Goal: Task Accomplishment & Management: Use online tool/utility

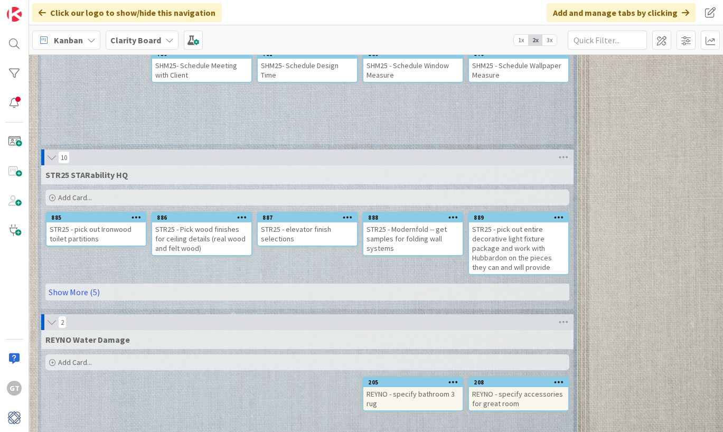
scroll to position [2454, 0]
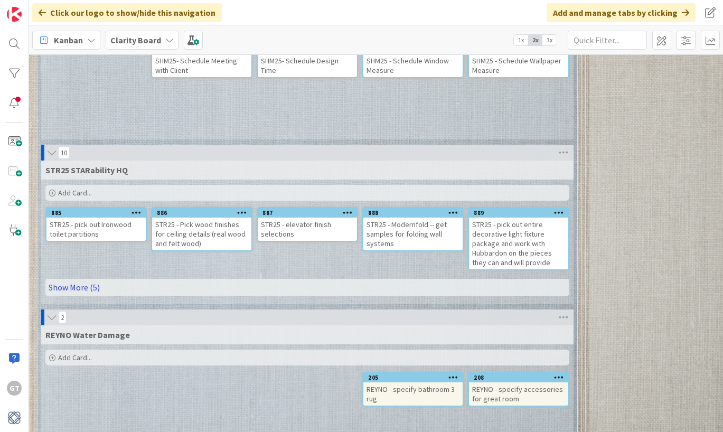
click at [72, 288] on link "Show More (5)" at bounding box center [307, 287] width 524 height 17
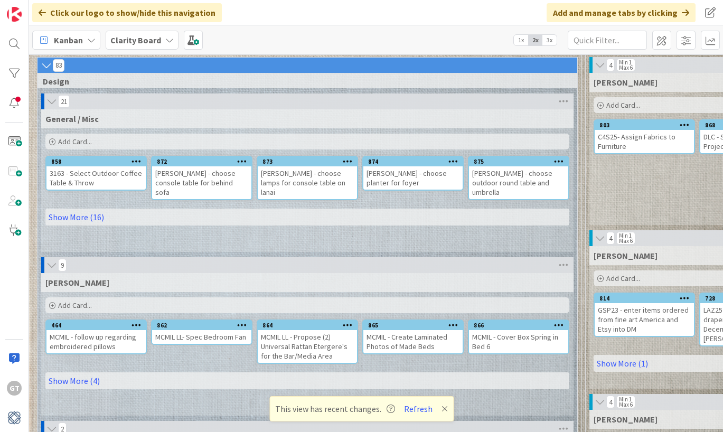
scroll to position [49, 0]
click at [414, 411] on button "Refresh" at bounding box center [418, 409] width 36 height 14
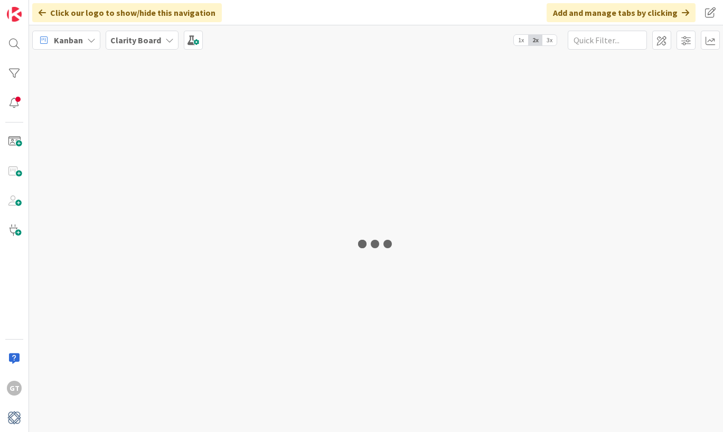
click at [417, 414] on div at bounding box center [376, 243] width 694 height 378
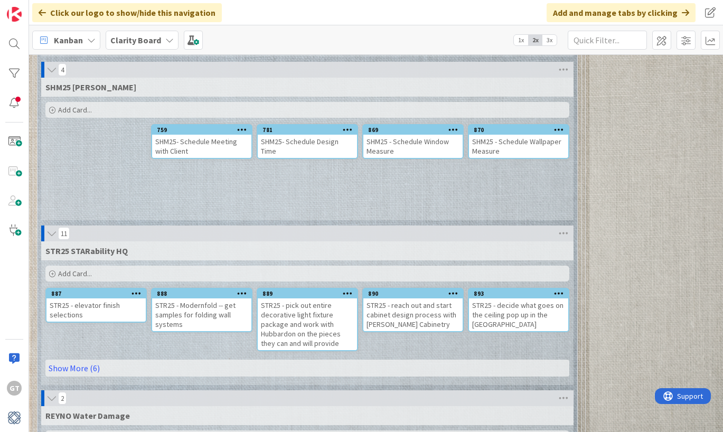
scroll to position [2377, 0]
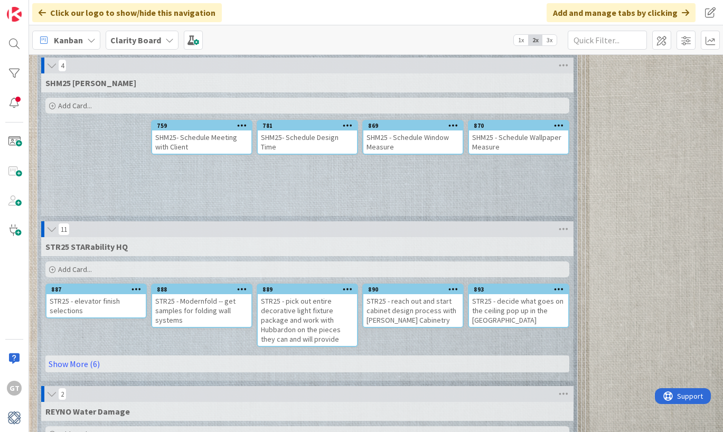
click at [81, 273] on span "Add Card..." at bounding box center [75, 270] width 34 height 10
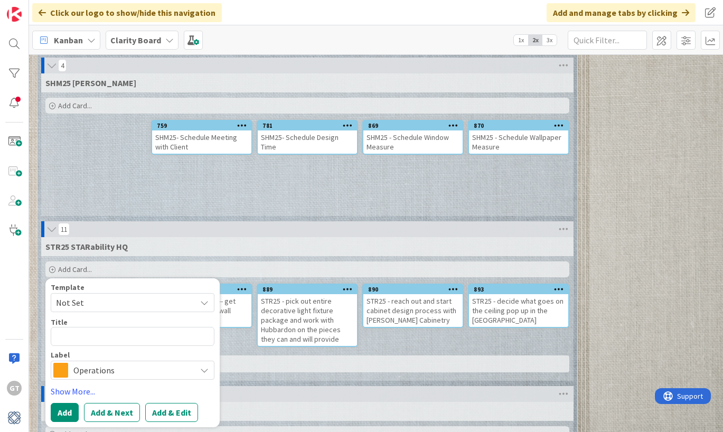
type textarea "x"
type textarea "S"
type textarea "x"
type textarea "ST"
type textarea "x"
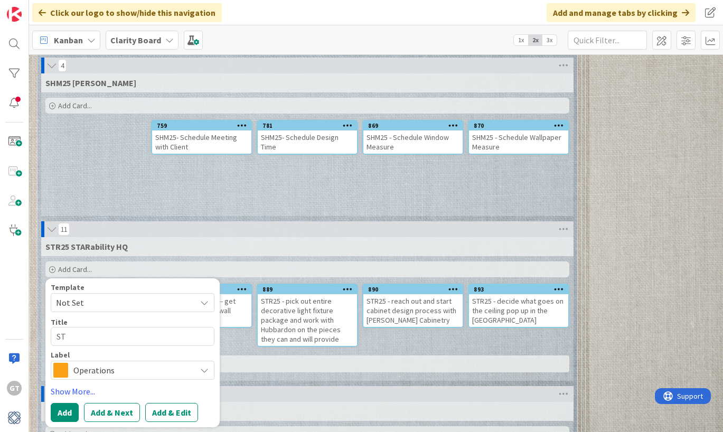
type textarea "STR"
type textarea "x"
type textarea "STR3"
type textarea "x"
type textarea "STR"
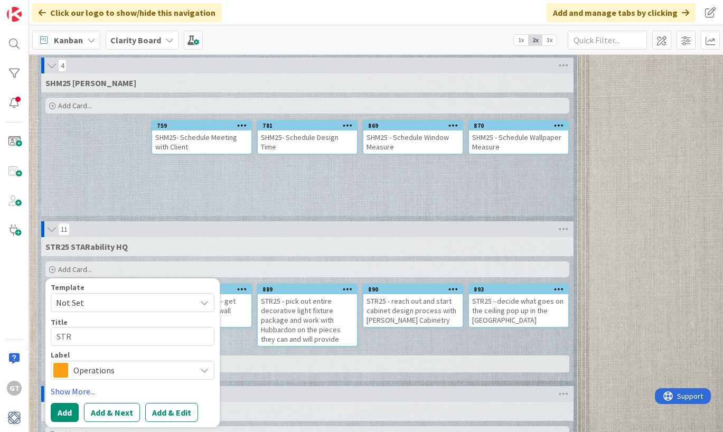
type textarea "x"
type textarea "STR2"
type textarea "x"
type textarea "STR25"
type textarea "x"
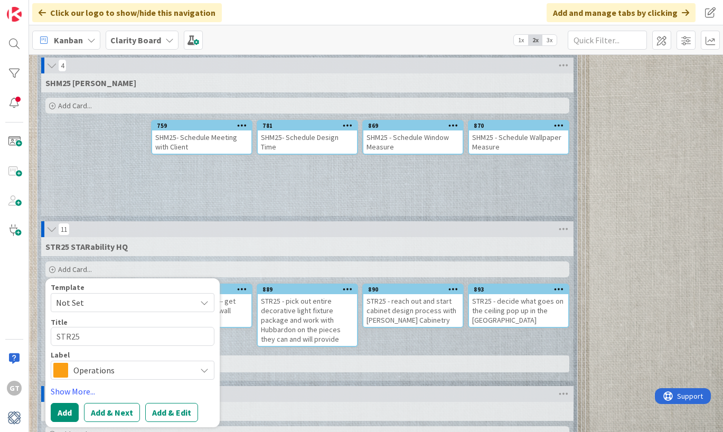
type textarea "STR25"
type textarea "x"
type textarea "STR25 -"
type textarea "x"
type textarea "STR25 -"
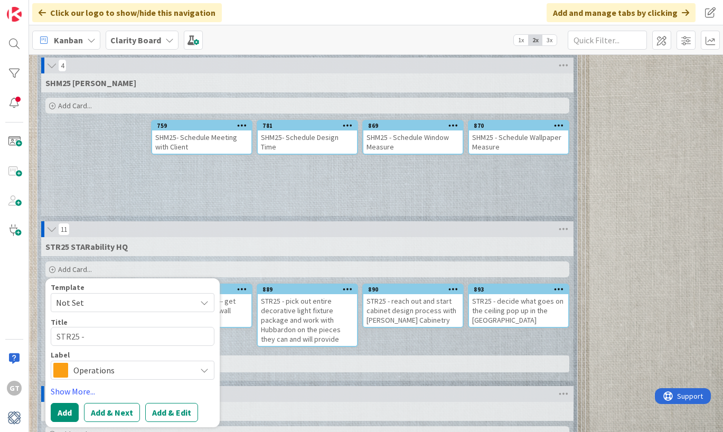
type textarea "x"
type textarea "STR25 - A"
type textarea "x"
type textarea "STR25 - Ad"
type textarea "x"
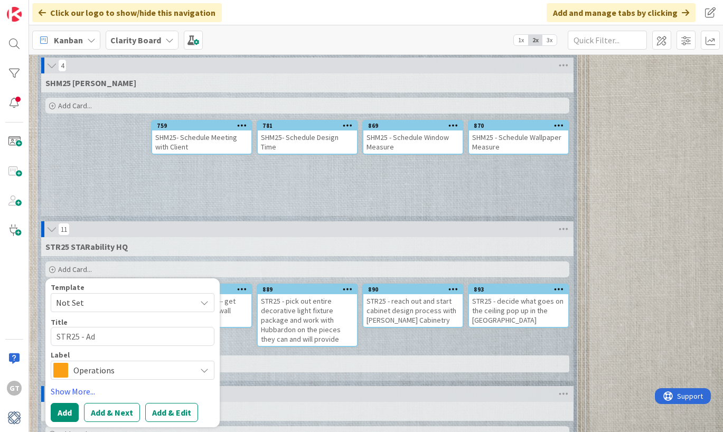
type textarea "STR25 - Add"
type textarea "x"
type textarea "STR25 - Add"
type textarea "x"
type textarea "STR25 - Add P"
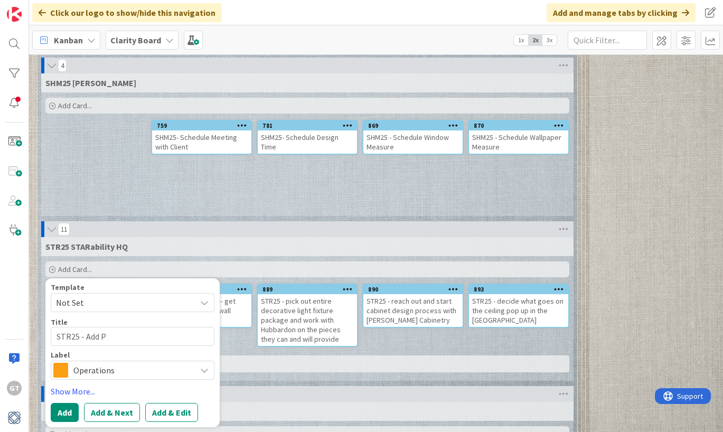
type textarea "x"
type textarea "STR25 - Add Pg"
type textarea "x"
type textarea "STR25 - Add P"
type textarea "x"
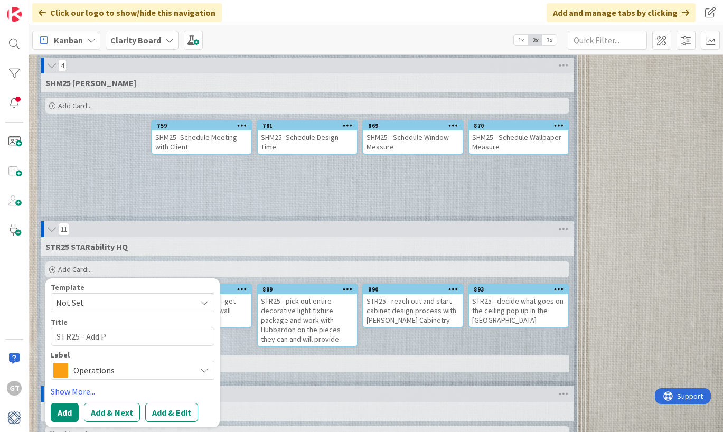
type textarea "STR25 - Add Ph"
type textarea "x"
type textarea "STR25 - Add Pho"
type textarea "x"
type textarea "STR25 - Add Phot"
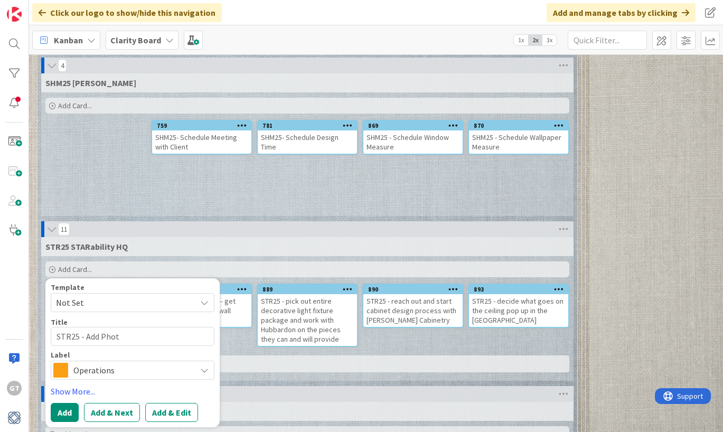
type textarea "x"
type textarea "STR25 - Add Photo"
type textarea "x"
type textarea "STR25 - Add Photos"
type textarea "x"
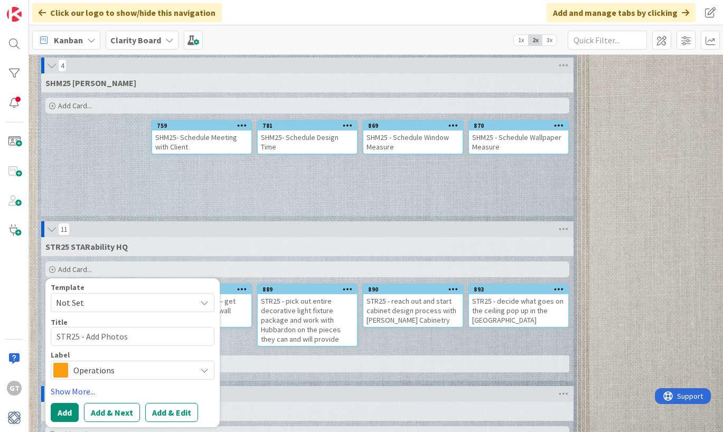
type textarea "STR25 - Add Photos"
type textarea "x"
type textarea "STR25 - Add Photos t"
type textarea "x"
type textarea "STR25 - Add Photos to"
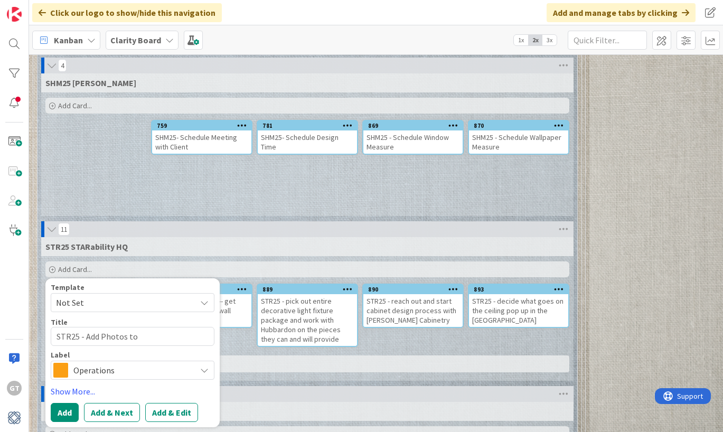
type textarea "x"
type textarea "STR25 - Add Photos to"
type textarea "x"
type textarea "STR25 - Add Photos to D"
type textarea "x"
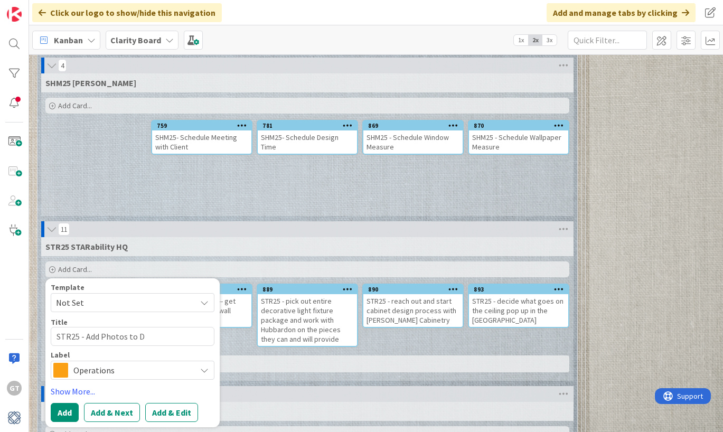
type textarea "STR25 - Add Photos to Di"
type textarea "x"
type textarea "STR25 - Add Photos to Div"
type textarea "x"
type textarea "STR25 - Add Photos to Di"
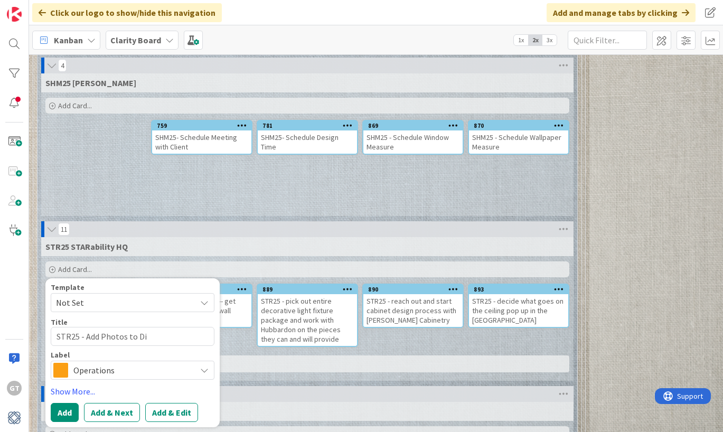
type textarea "x"
type textarea "STR25 - Add Photos to D"
type textarea "x"
type textarea "STR25 - Add Photos to Dr"
type textarea "x"
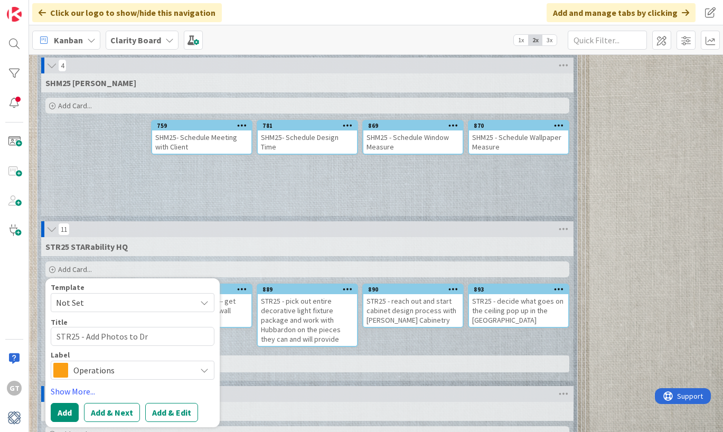
type textarea "STR25 - Add Photos to Dri"
type textarea "x"
type textarea "STR25 - Add Photos to Driv"
type textarea "x"
type textarea "STR25 - Add Photos to Drive"
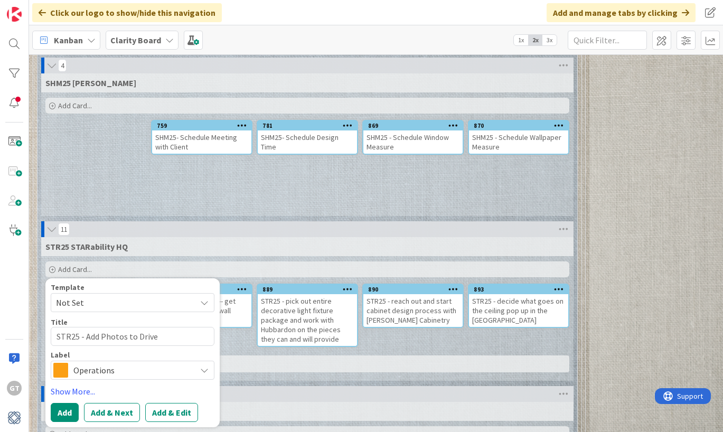
type textarea "x"
type textarea "STR25 - Add Photos to Drive"
click at [110, 376] on span "Operations" at bounding box center [131, 370] width 117 height 15
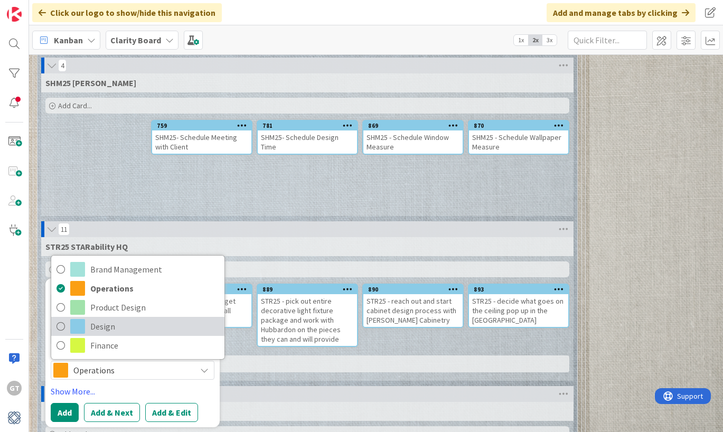
click at [110, 330] on span "Design" at bounding box center [154, 326] width 129 height 16
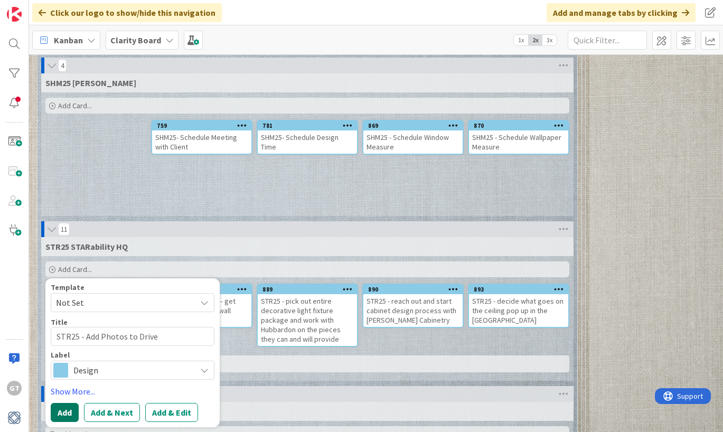
click at [69, 406] on button "Add" at bounding box center [65, 412] width 28 height 19
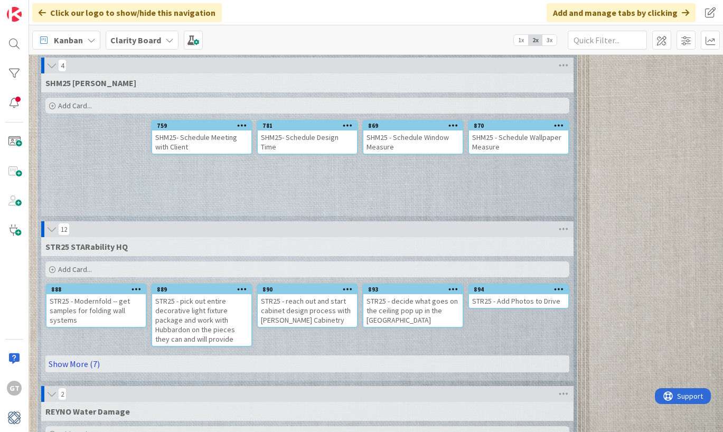
click at [96, 367] on link "Show More (7)" at bounding box center [307, 363] width 524 height 17
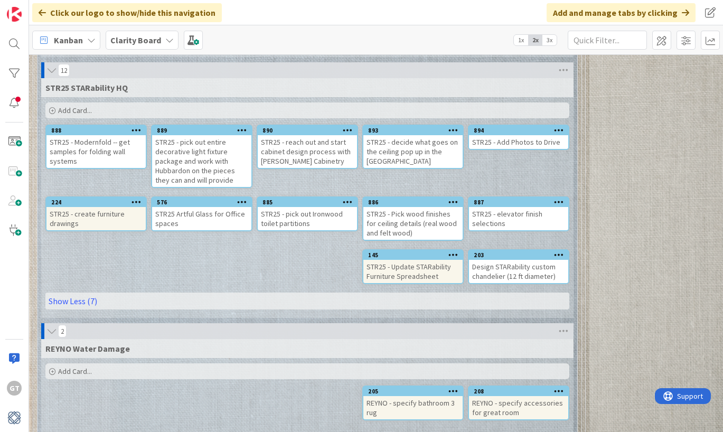
scroll to position [2536, 0]
click at [65, 113] on span "Add Card..." at bounding box center [75, 111] width 34 height 10
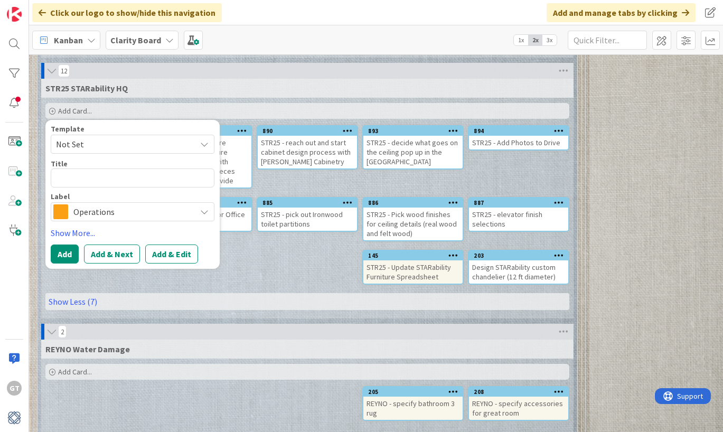
click at [266, 259] on div "STR25 STARability HQ Add Card... Template Not Set Title 0 / 128 Label Operation…" at bounding box center [307, 199] width 532 height 240
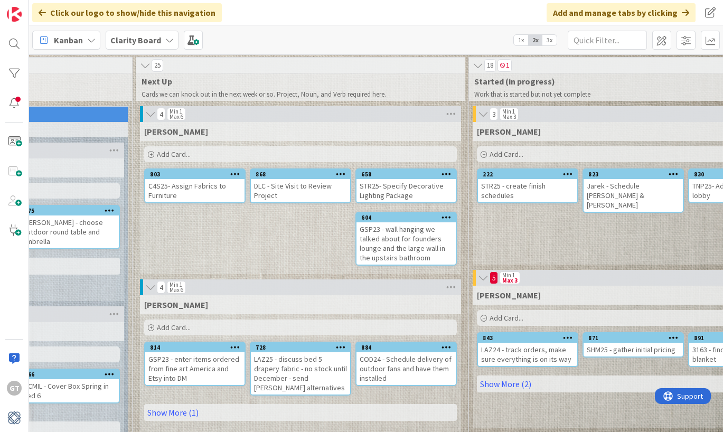
scroll to position [0, 360]
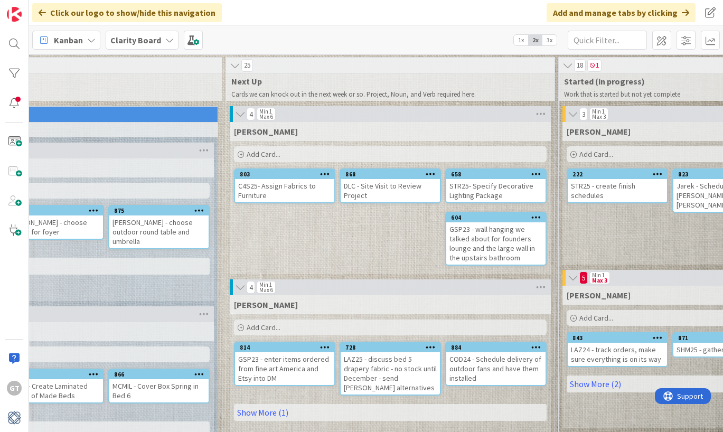
click at [244, 155] on div "Add Card..." at bounding box center [390, 154] width 313 height 16
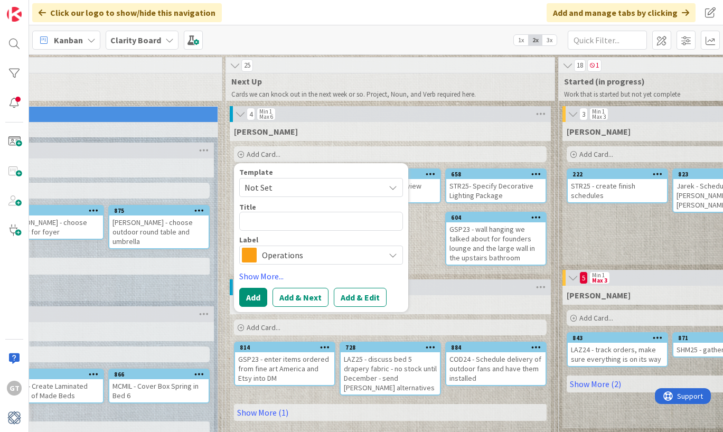
type textarea "x"
type textarea "S"
type textarea "x"
type textarea "ST"
type textarea "x"
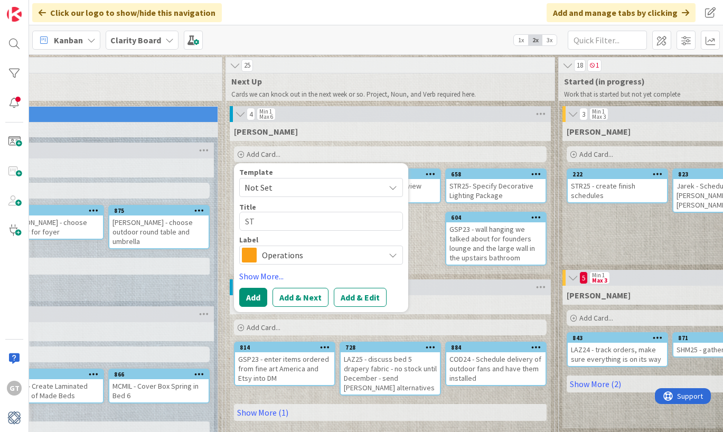
type textarea "STr"
type textarea "x"
type textarea "ST"
type textarea "x"
type textarea "STR"
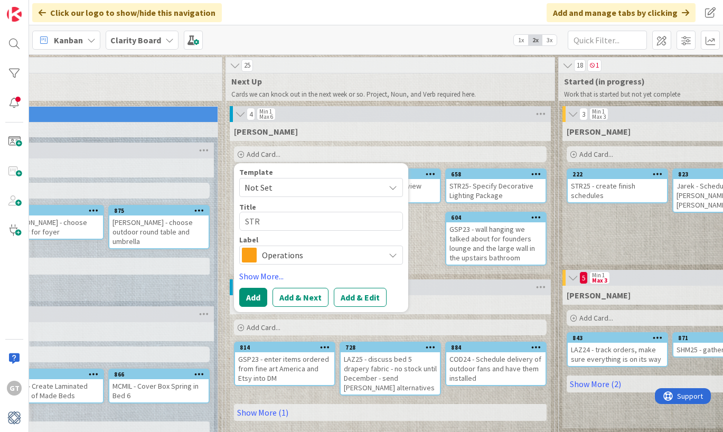
type textarea "x"
type textarea "STR@"
type textarea "x"
type textarea "STR@%"
type textarea "x"
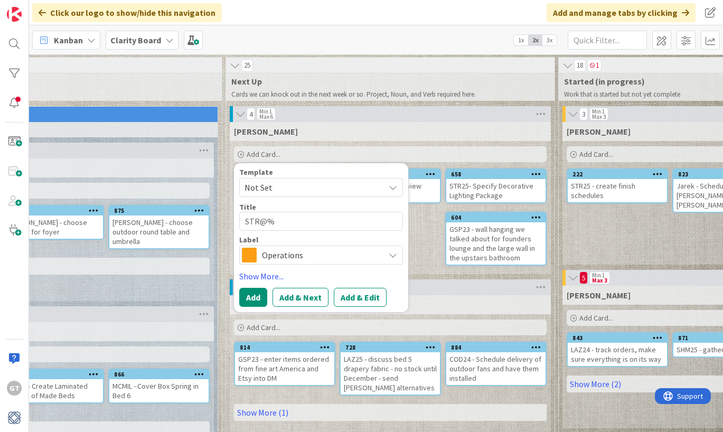
type textarea "STR@"
type textarea "x"
type textarea "STR"
type textarea "x"
type textarea "STR2"
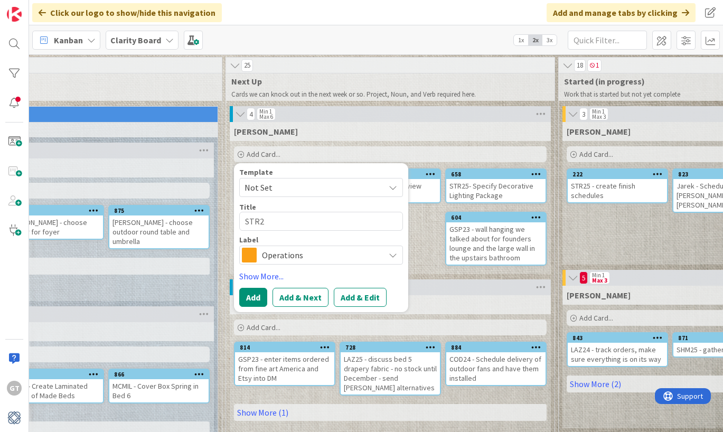
type textarea "x"
type textarea "STR25"
type textarea "x"
type textarea "STR25"
type textarea "x"
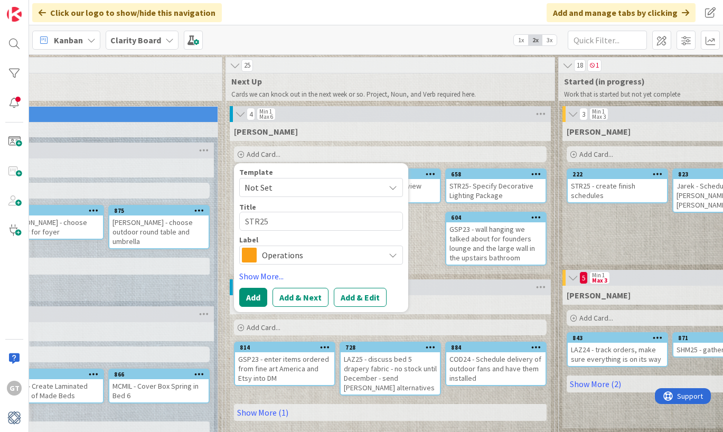
type textarea "STR25 -"
type textarea "x"
type textarea "STR25 -"
type textarea "x"
type textarea "STR25 - P"
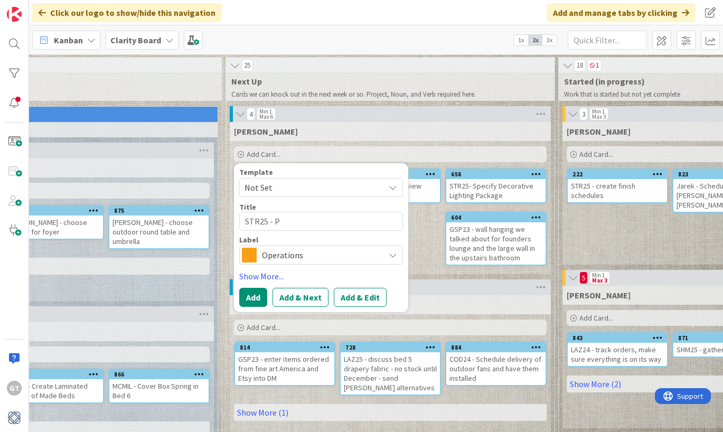
type textarea "x"
type textarea "STR25 - Pl"
type textarea "x"
type textarea "STR25 - Plu"
type textarea "x"
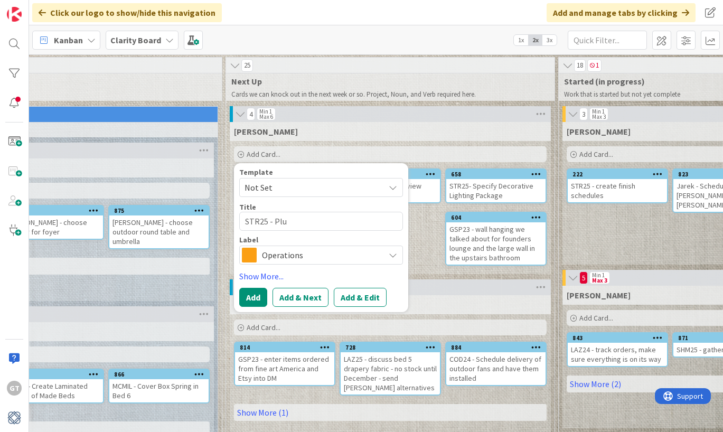
type textarea "STR25 - Plum"
type textarea "x"
type textarea "STR25 - Plumb"
type textarea "x"
type textarea "STR25 - Plumbi"
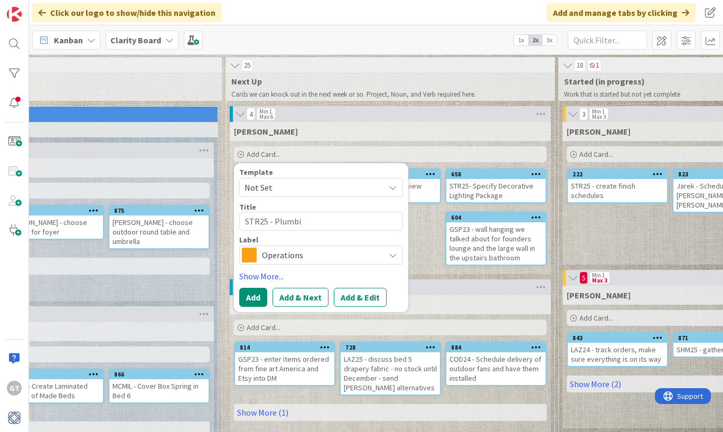
type textarea "x"
type textarea "STR25 - Plumbin"
type textarea "x"
type textarea "STR25 - Plumbing"
type textarea "x"
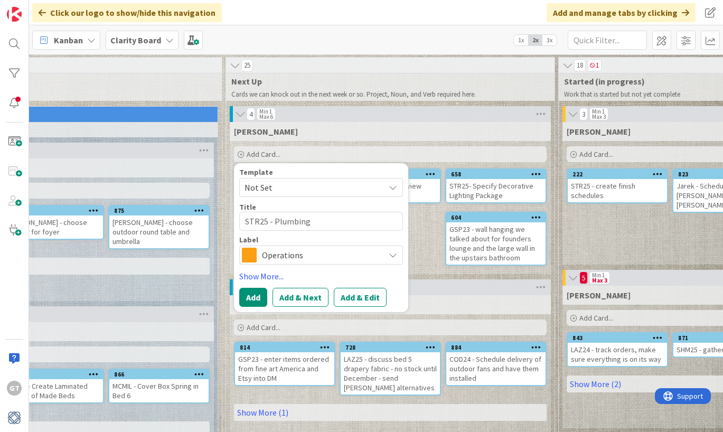
type textarea "STR25 - Plumbing"
type textarea "x"
type textarea "STR25 - Plumbing P"
type textarea "x"
type textarea "STR25 - Plumbing Pa"
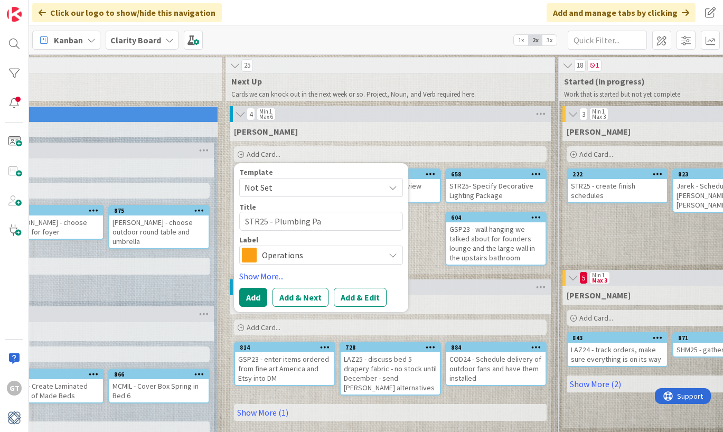
type textarea "x"
type textarea "STR25 - Plumbing Pac"
type textarea "x"
type textarea "STR25 - Plumbing Pack"
type textarea "x"
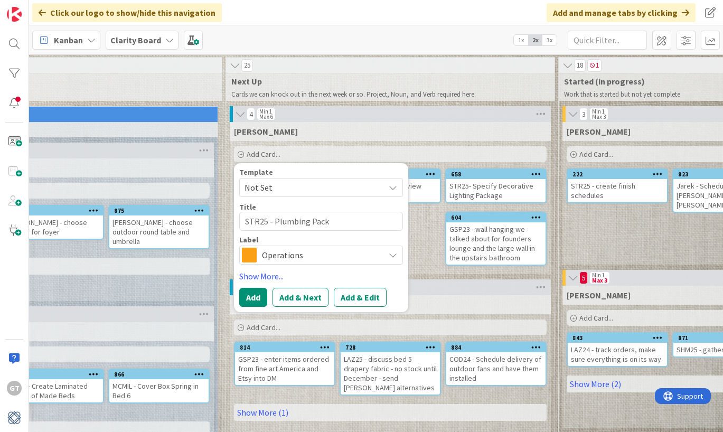
type textarea "STR25 - Plumbing Packa"
type textarea "x"
type textarea "STR25 - Plumbing Packag"
type textarea "x"
type textarea "STR25 - Plumbing Package"
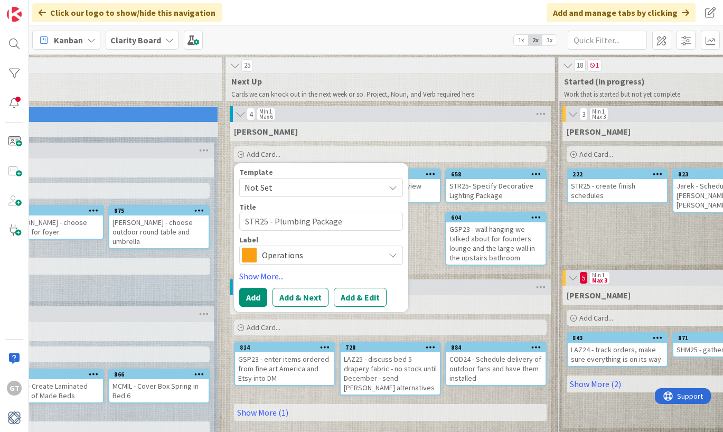
type textarea "x"
type textarea "STR25 - Plumbing Package"
click at [273, 224] on textarea "STR25 - Plumbing Package" at bounding box center [321, 221] width 164 height 19
type textarea "x"
type textarea "STR25 - SPlumbing Package"
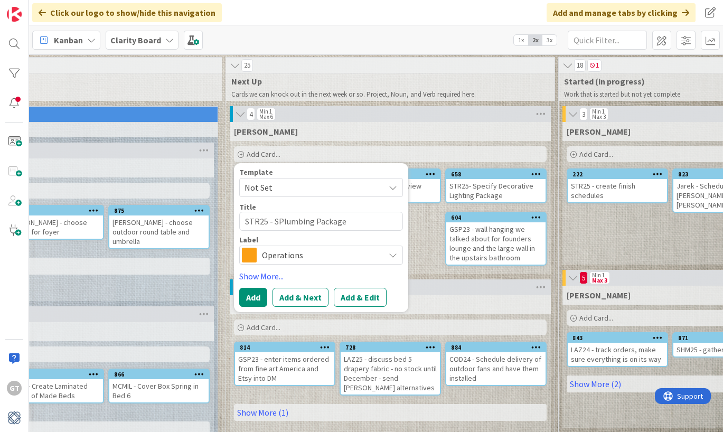
type textarea "x"
type textarea "STR25 - SePlumbing Package"
type textarea "x"
type textarea "STR25 - SelPlumbing Package"
type textarea "x"
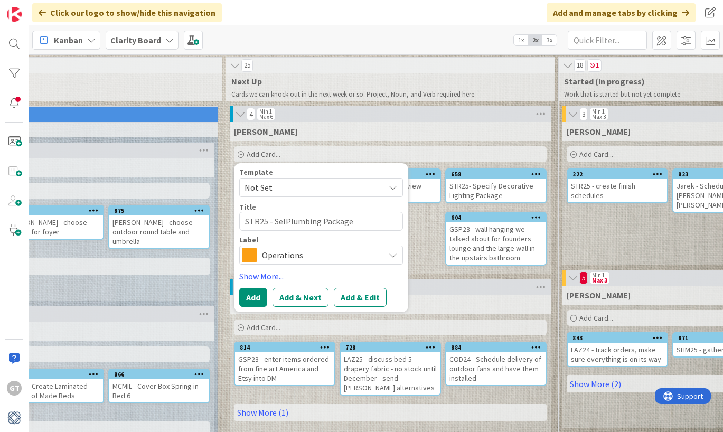
type textarea "STR25 - SelePlumbing Package"
type textarea "x"
type textarea "STR25 - SelecPlumbing Package"
type textarea "x"
type textarea "STR25 - SelectPlumbing Package"
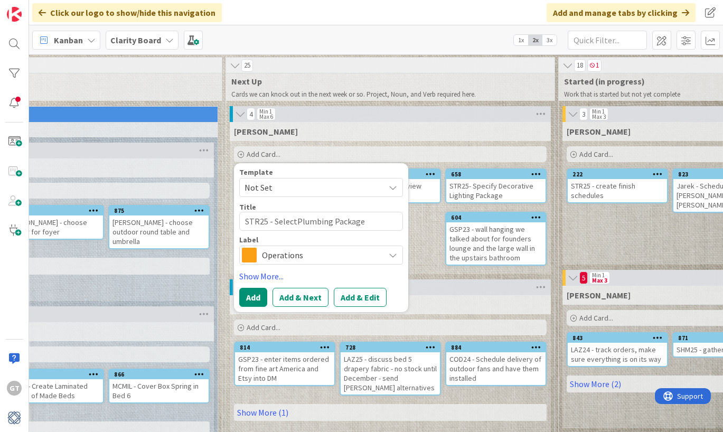
type textarea "x"
type textarea "STR25 - Select Plumbing Package"
click at [293, 261] on span "Operations" at bounding box center [320, 255] width 117 height 15
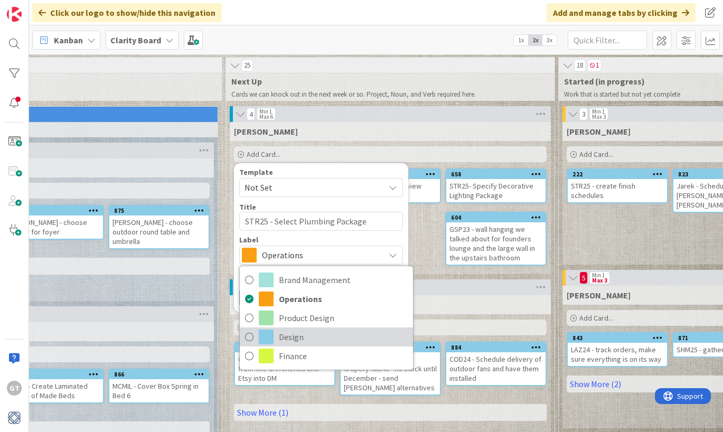
click at [271, 331] on span at bounding box center [266, 337] width 15 height 15
type textarea "x"
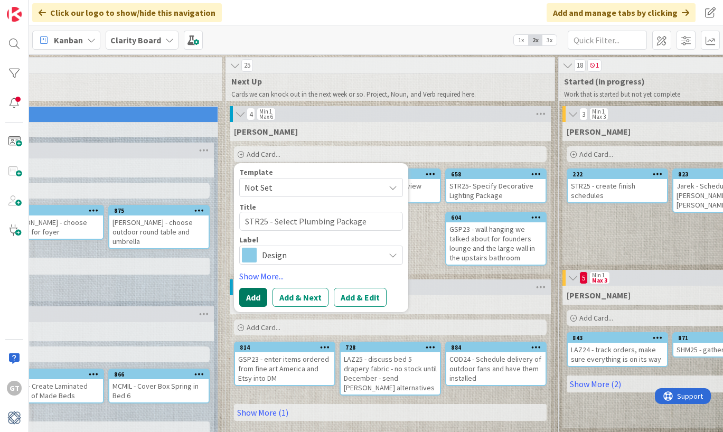
click at [258, 293] on button "Add" at bounding box center [253, 297] width 28 height 19
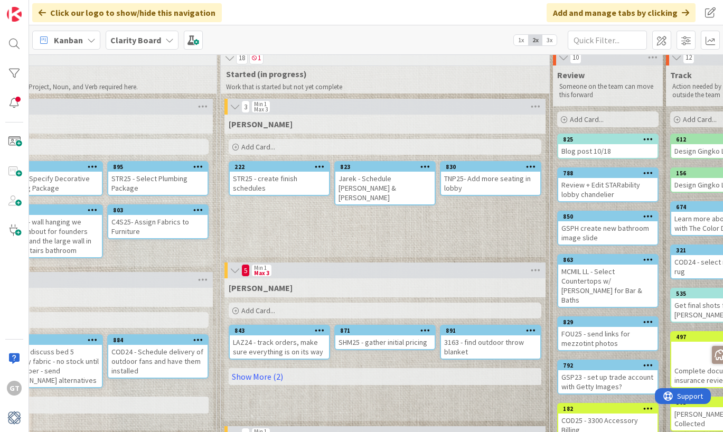
scroll to position [8, 698]
